Goal: Task Accomplishment & Management: Manage account settings

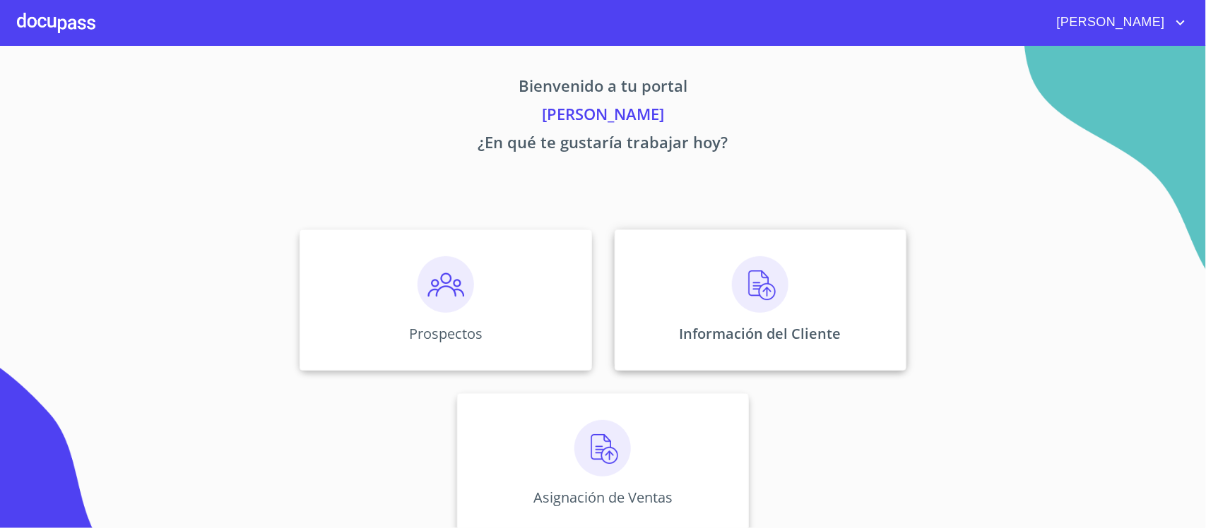
click at [757, 287] on img at bounding box center [760, 284] width 57 height 57
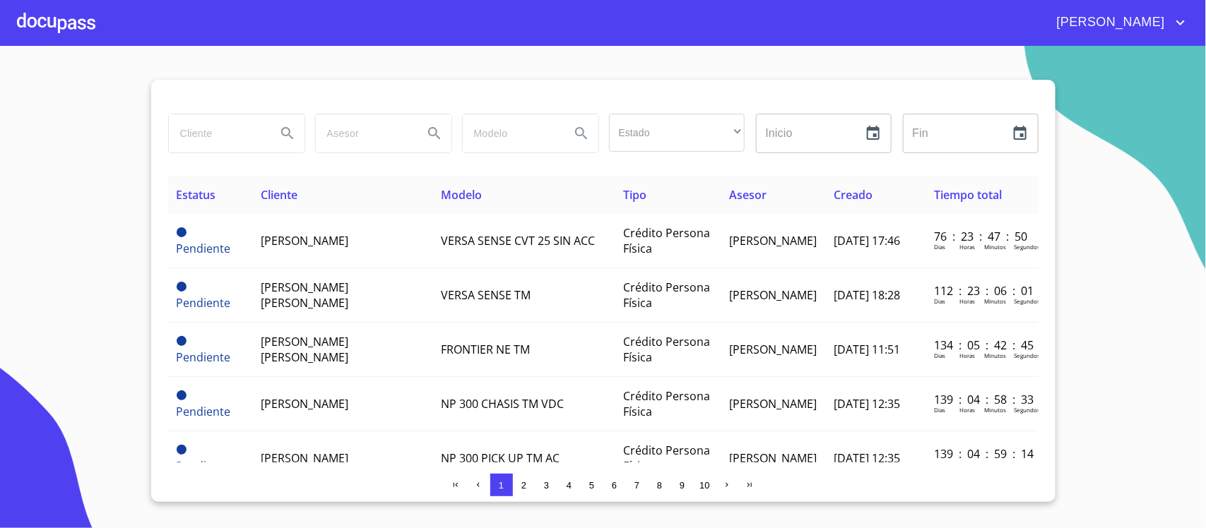
click at [34, 25] on div at bounding box center [56, 22] width 78 height 45
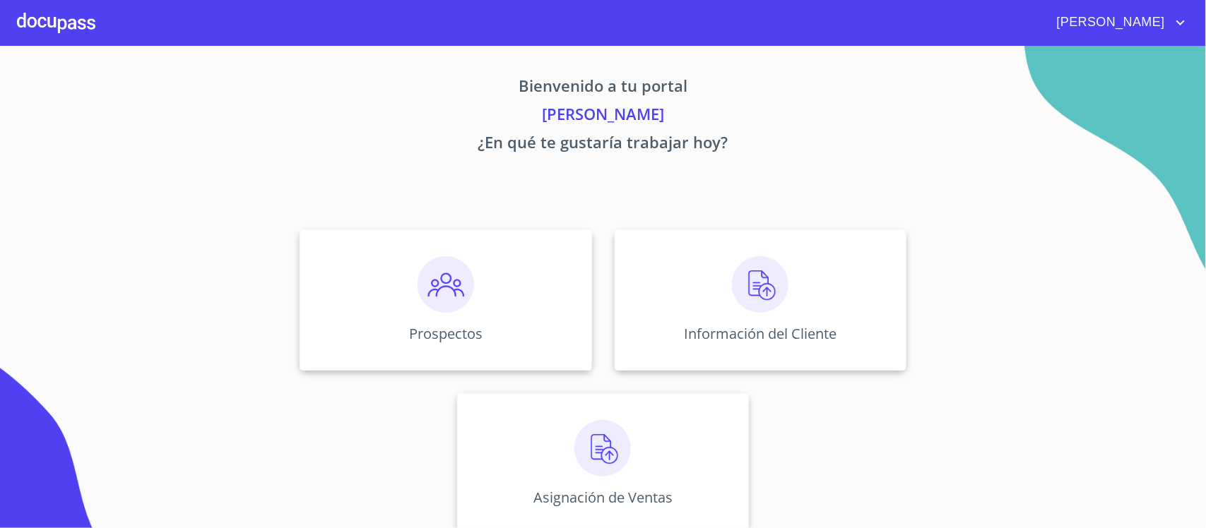
click at [1149, 11] on span "[PERSON_NAME]" at bounding box center [1109, 22] width 126 height 23
click at [1160, 26] on li "Salir" at bounding box center [1166, 29] width 46 height 25
click at [742, 284] on img at bounding box center [760, 284] width 57 height 57
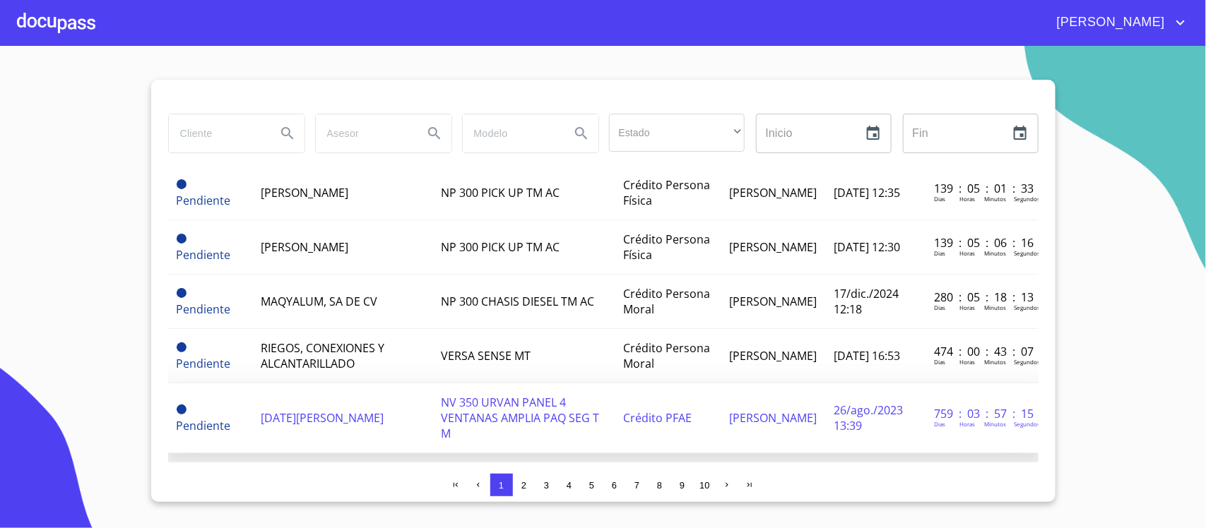
scroll to position [265, 0]
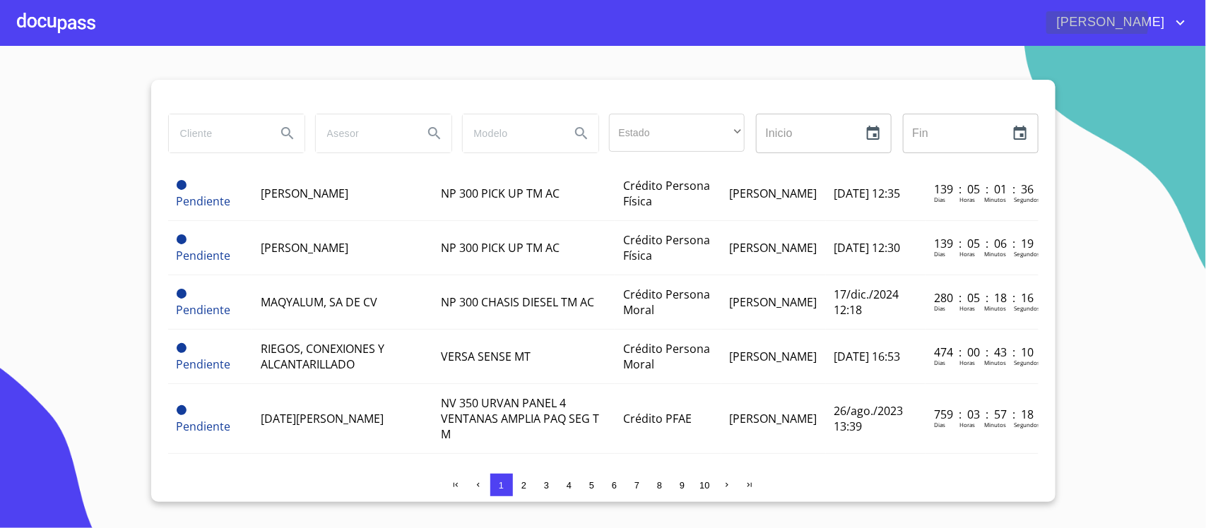
click at [1159, 21] on span "[PERSON_NAME]" at bounding box center [1109, 22] width 126 height 23
click at [1165, 30] on li "Salir" at bounding box center [1166, 29] width 46 height 25
